Goal: Communication & Community: Answer question/provide support

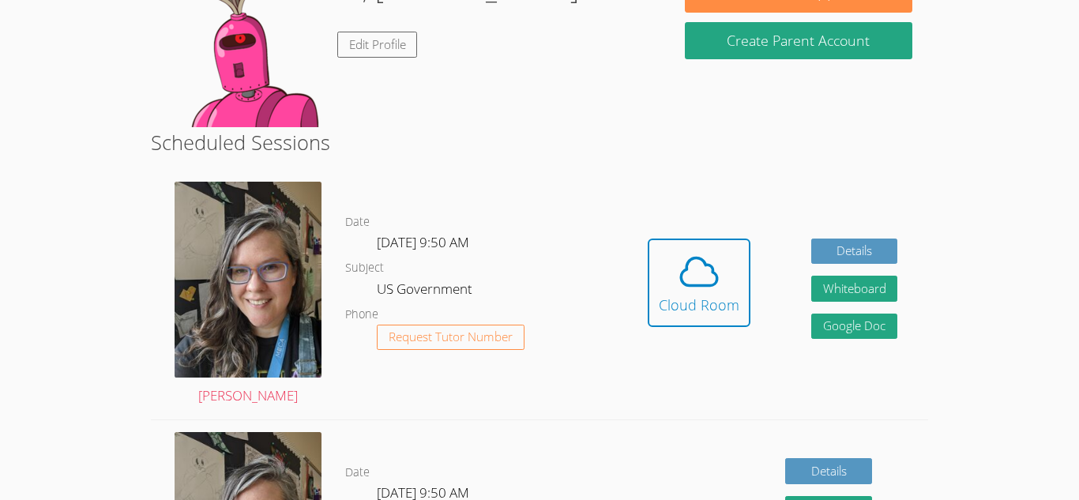
scroll to position [287, 0]
click at [704, 264] on icon at bounding box center [699, 271] width 36 height 28
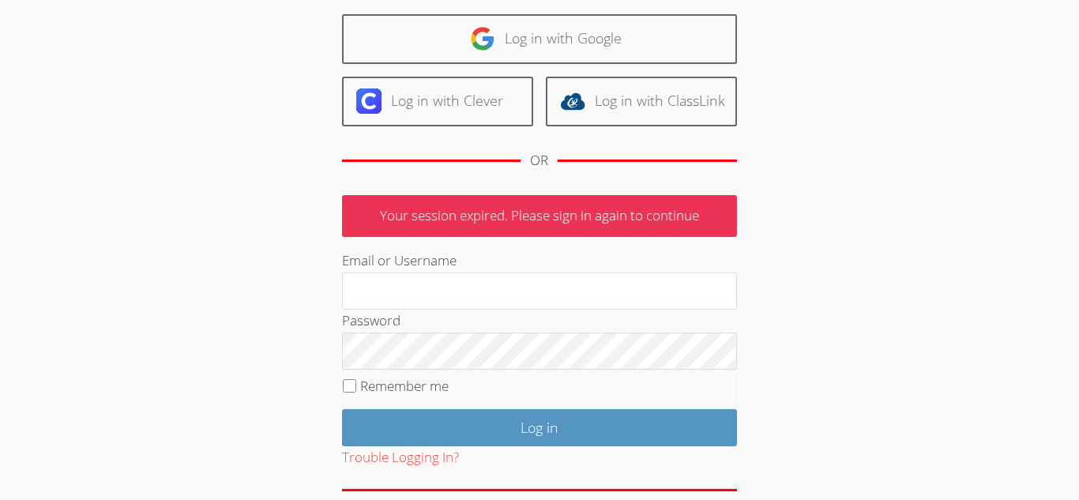
scroll to position [122, 0]
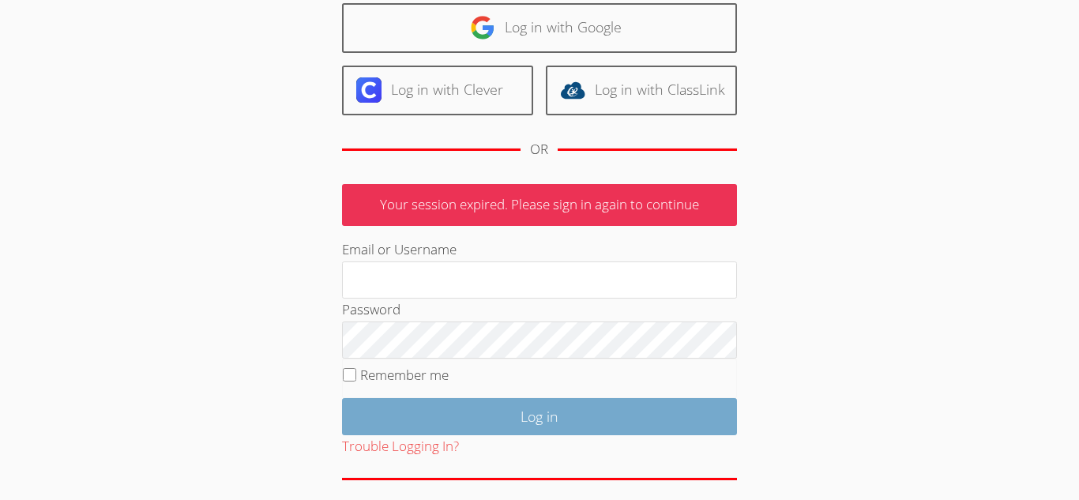
type input "26chibanes@mbusdapps.org"
click at [460, 411] on input "Log in" at bounding box center [539, 416] width 395 height 37
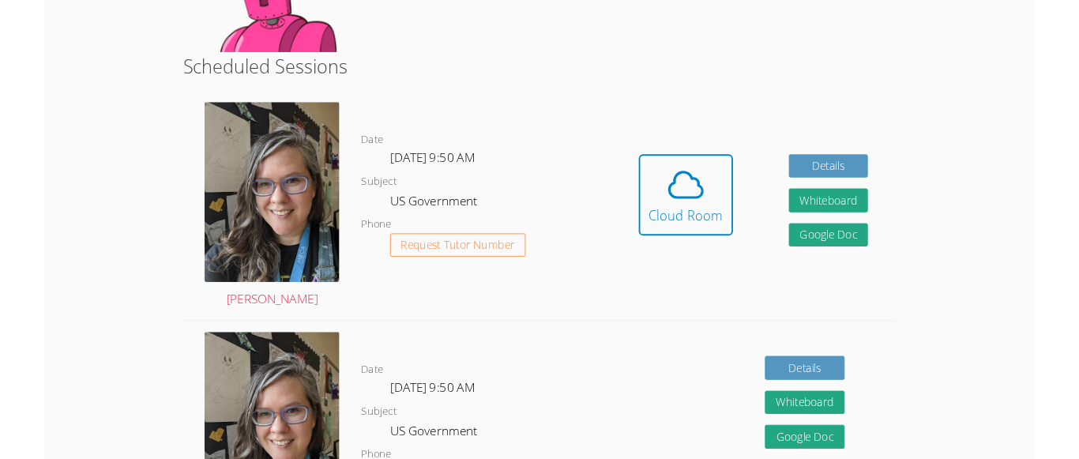
scroll to position [363, 0]
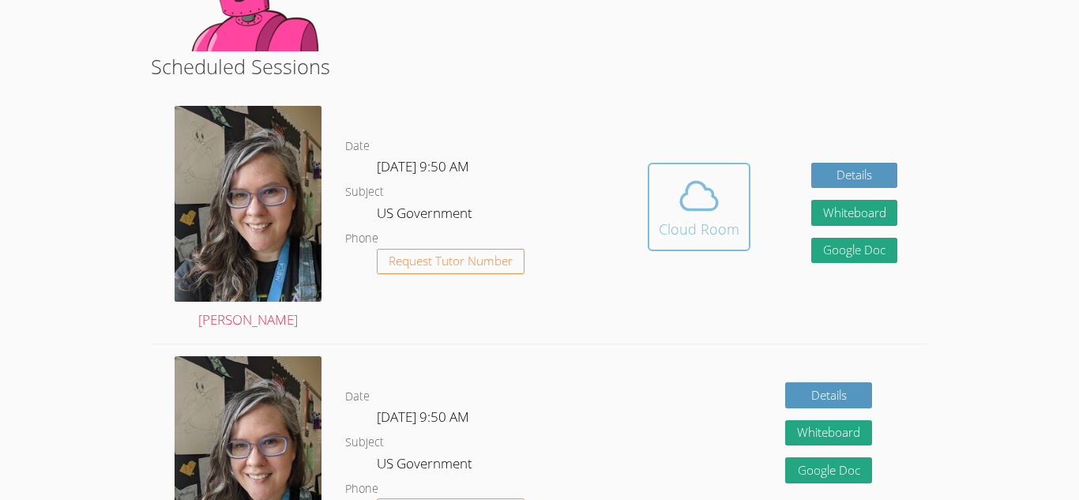
click at [715, 171] on button "Cloud Room" at bounding box center [699, 207] width 103 height 88
click at [614, 355] on div "Date Thu Sep 25, 9:50 AM Subject US Government Phone Request Tutor Number" at bounding box center [481, 469] width 272 height 250
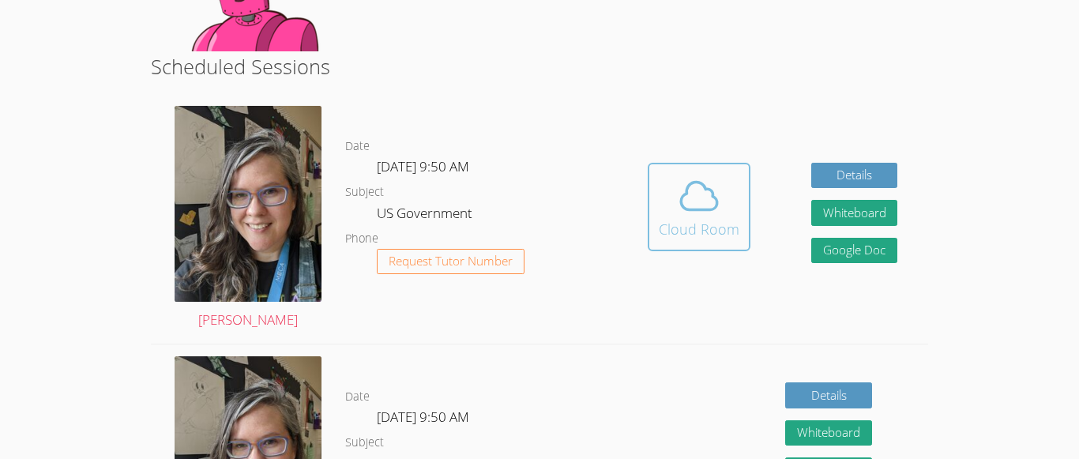
click at [652, 200] on button "Cloud Room" at bounding box center [699, 207] width 103 height 88
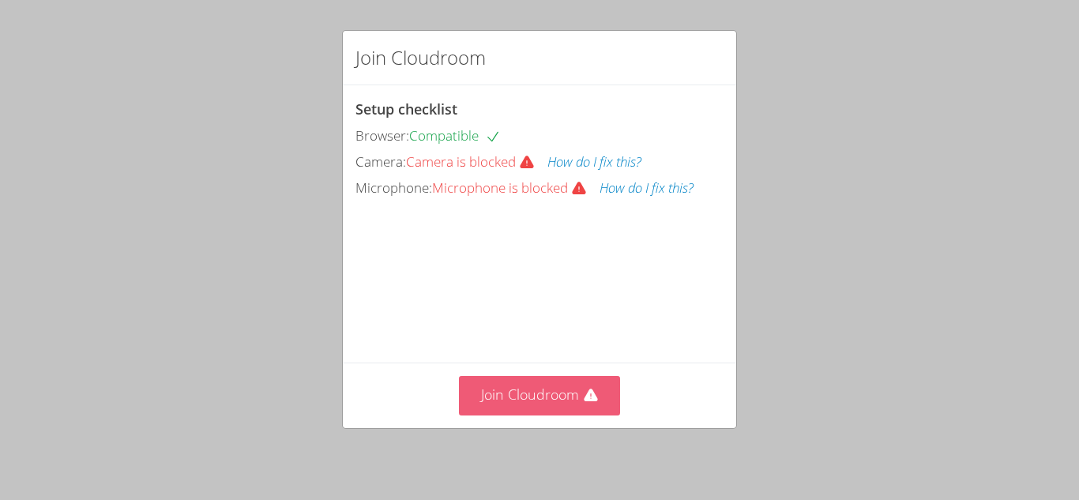
click at [554, 386] on button "Join Cloudroom" at bounding box center [540, 395] width 162 height 39
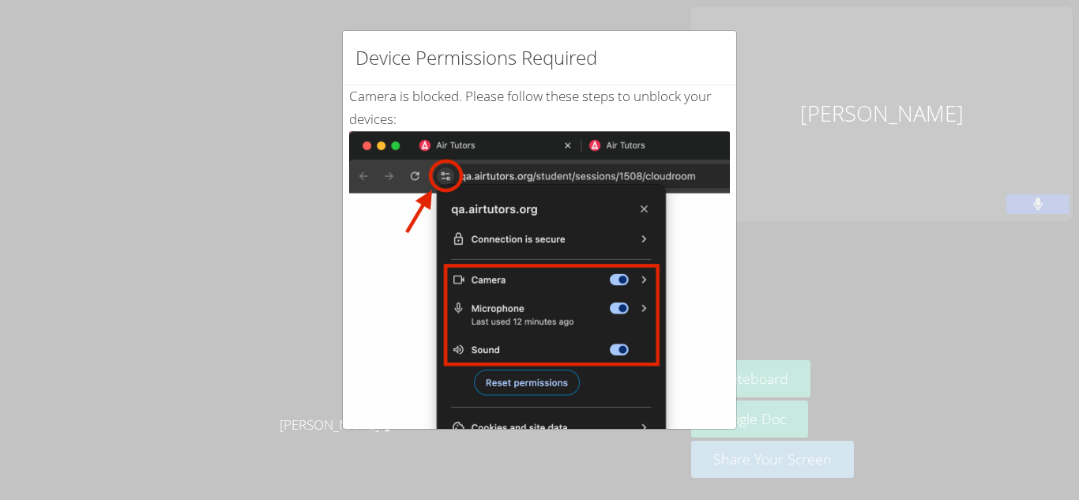
scroll to position [314, 0]
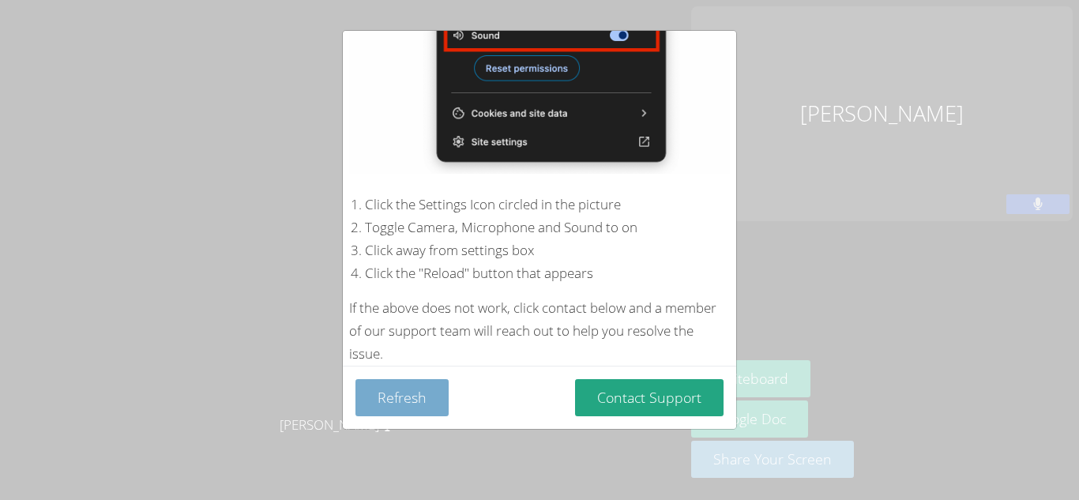
click at [366, 397] on button "Refresh" at bounding box center [401, 397] width 93 height 37
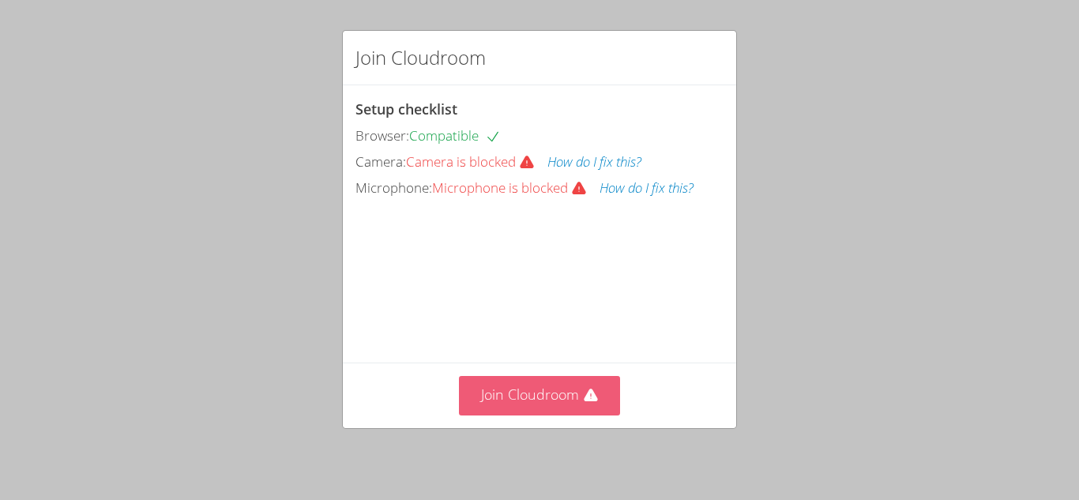
click at [505, 392] on button "Join Cloudroom" at bounding box center [540, 395] width 162 height 39
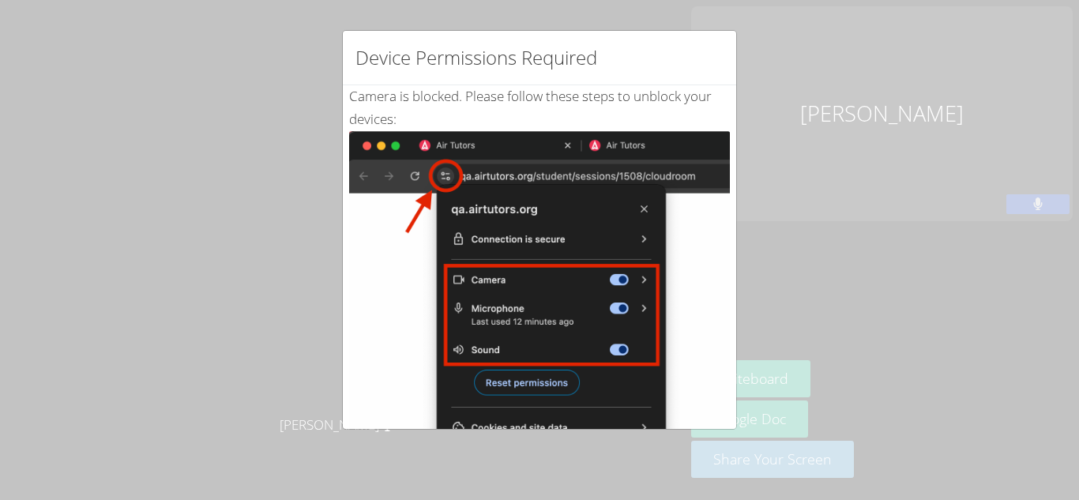
scroll to position [314, 0]
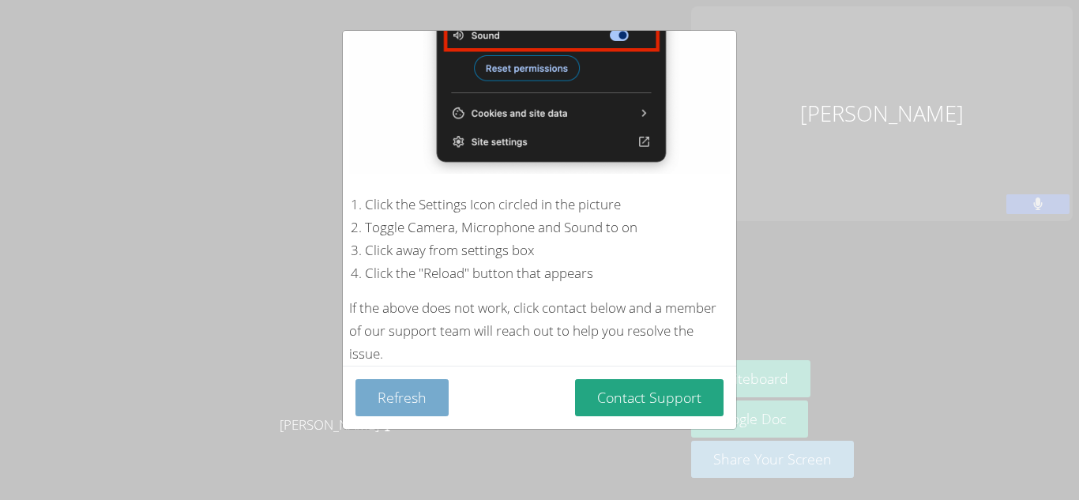
click at [430, 391] on button "Refresh" at bounding box center [401, 397] width 93 height 37
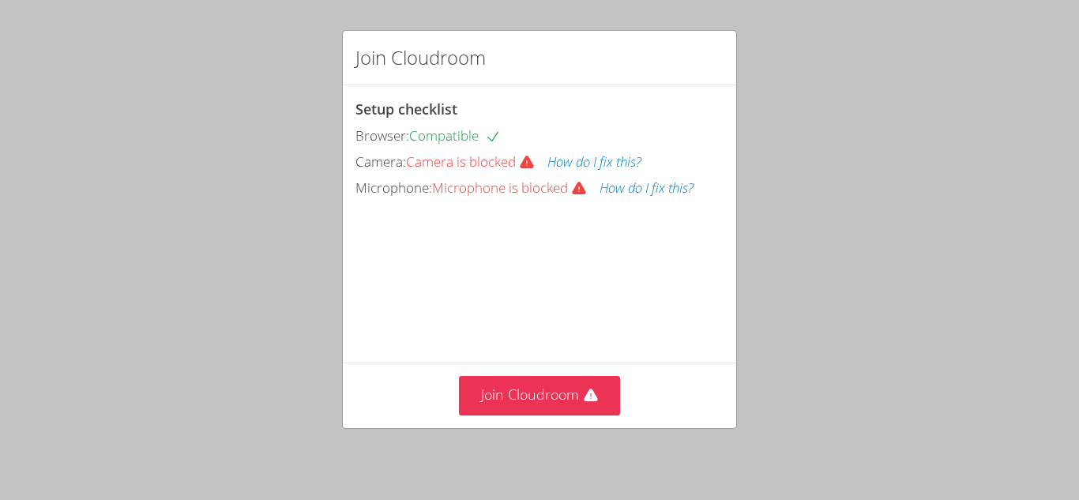
click at [622, 157] on button "How do I fix this?" at bounding box center [594, 162] width 94 height 23
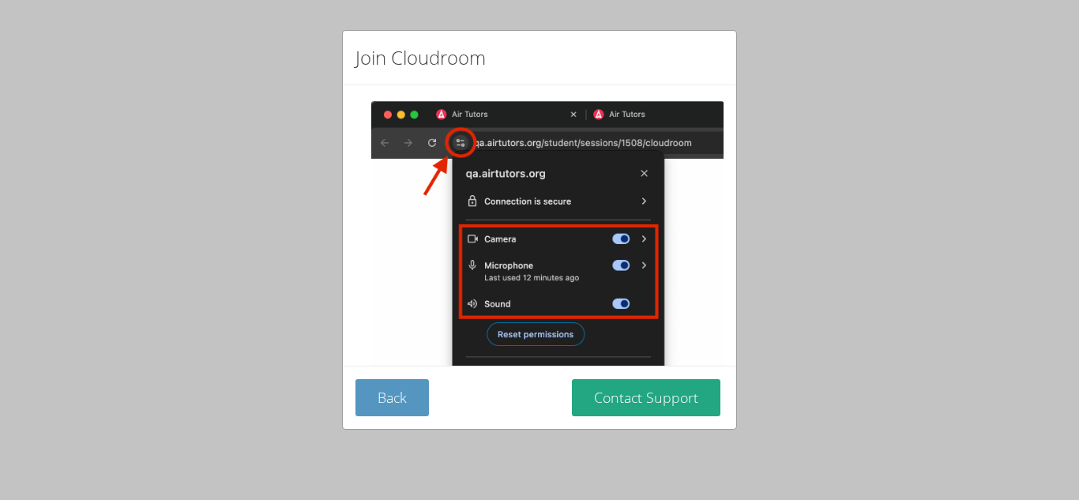
scroll to position [203, 0]
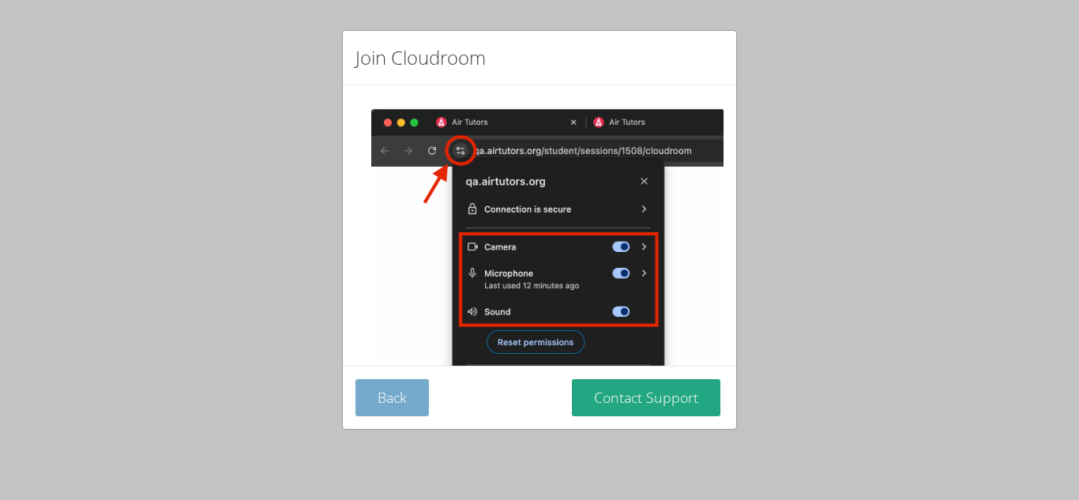
click at [415, 406] on button "Back" at bounding box center [391, 397] width 73 height 37
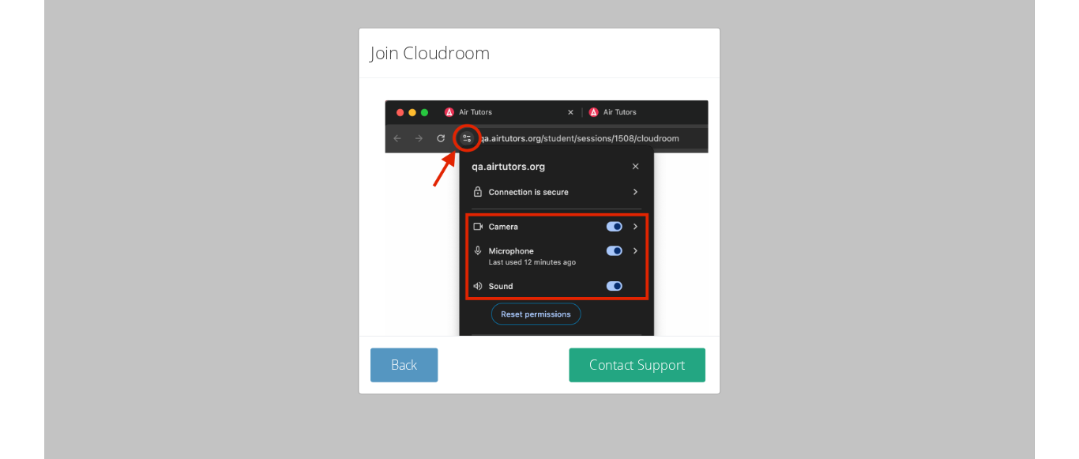
scroll to position [121, 0]
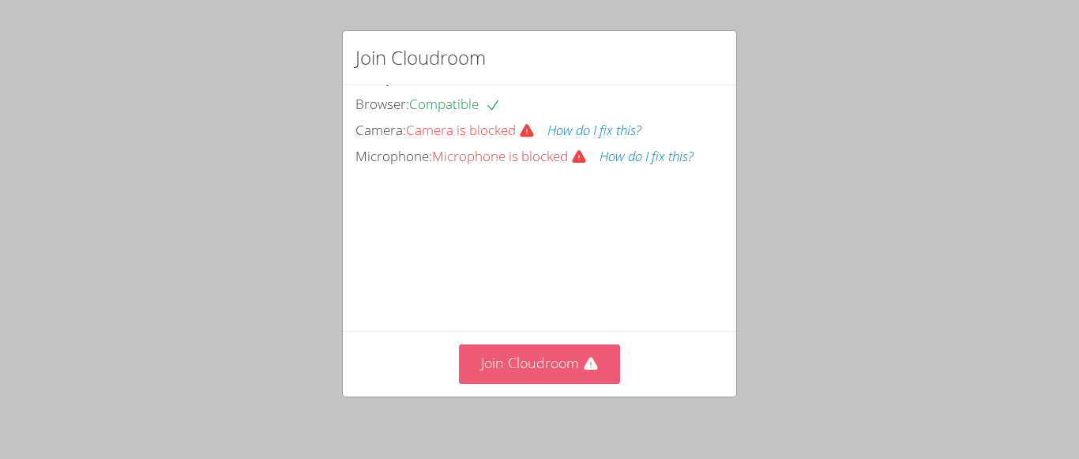
click at [594, 368] on icon at bounding box center [590, 363] width 13 height 13
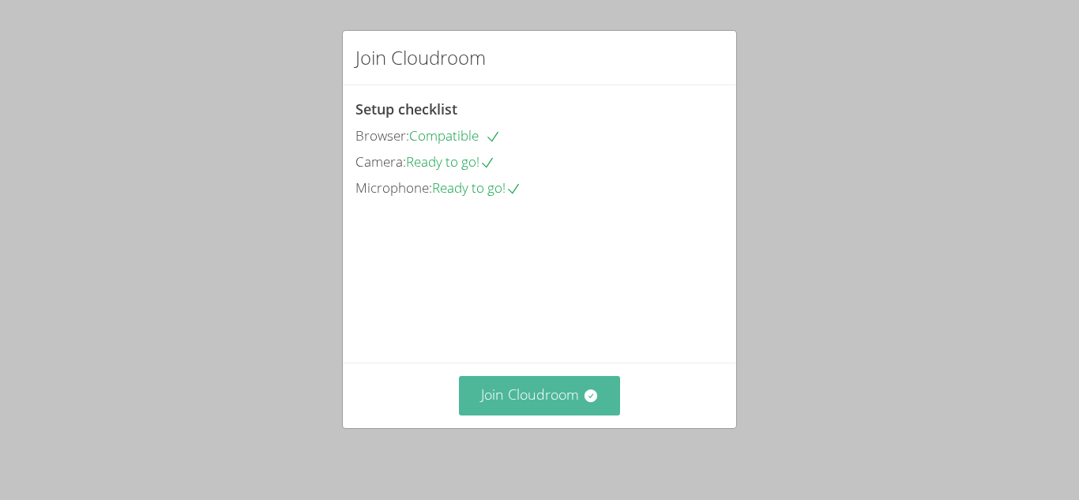
click at [552, 410] on button "Join Cloudroom" at bounding box center [540, 395] width 162 height 39
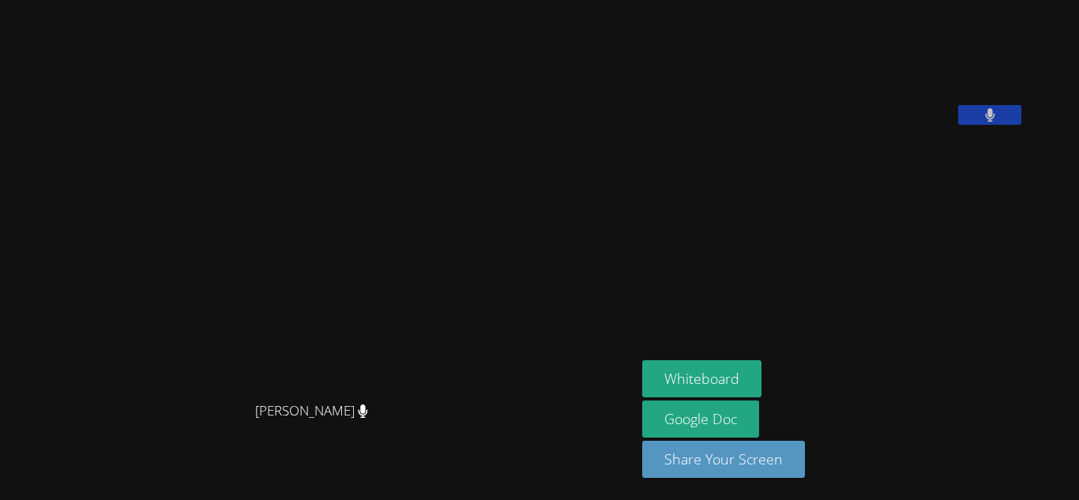
click at [891, 304] on aside "[PERSON_NAME] Whiteboard Google Doc Share Your Screen" at bounding box center [833, 250] width 395 height 500
click at [354, 263] on video at bounding box center [318, 218] width 237 height 351
click at [351, 263] on video at bounding box center [318, 218] width 237 height 351
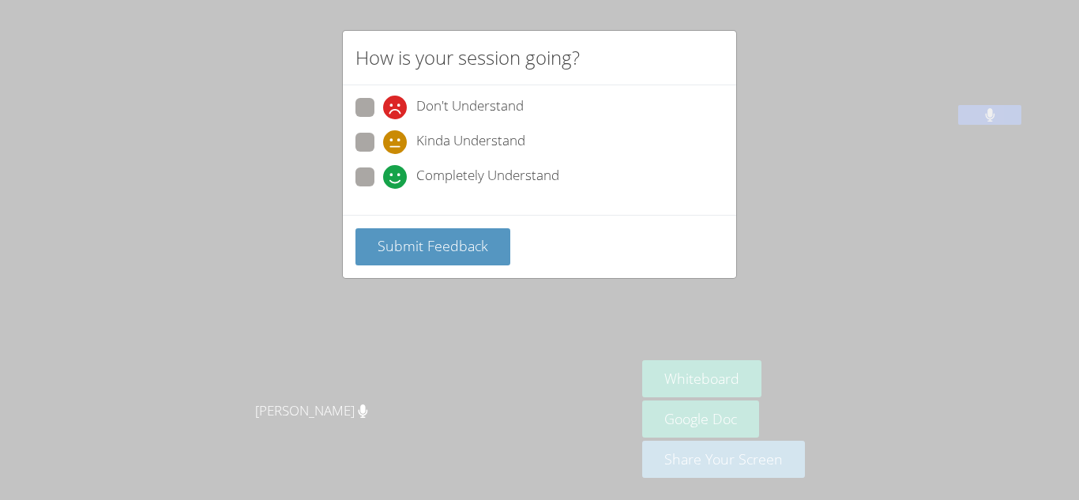
click at [383, 189] on span at bounding box center [383, 189] width 0 height 0
click at [383, 181] on input "Completely Understand" at bounding box center [389, 173] width 13 height 13
radio input "true"
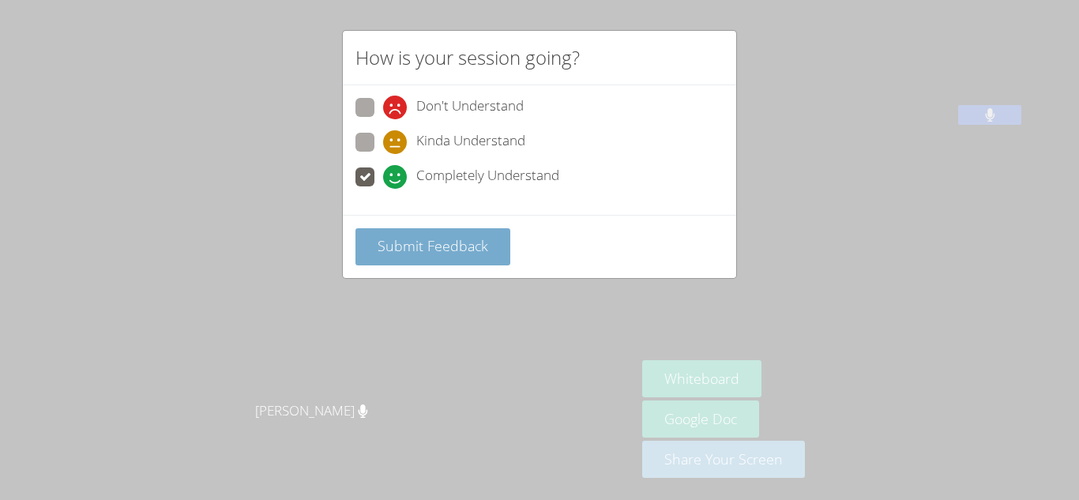
click at [411, 254] on span "Submit Feedback" at bounding box center [433, 245] width 111 height 19
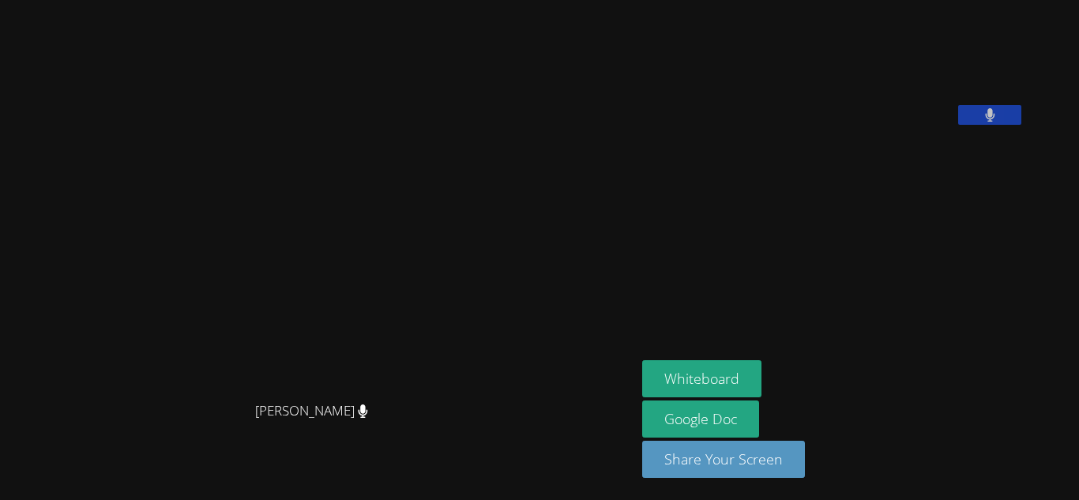
click at [994, 122] on icon at bounding box center [989, 114] width 9 height 13
click at [1021, 125] on button at bounding box center [989, 115] width 63 height 20
